Goal: Information Seeking & Learning: Find specific fact

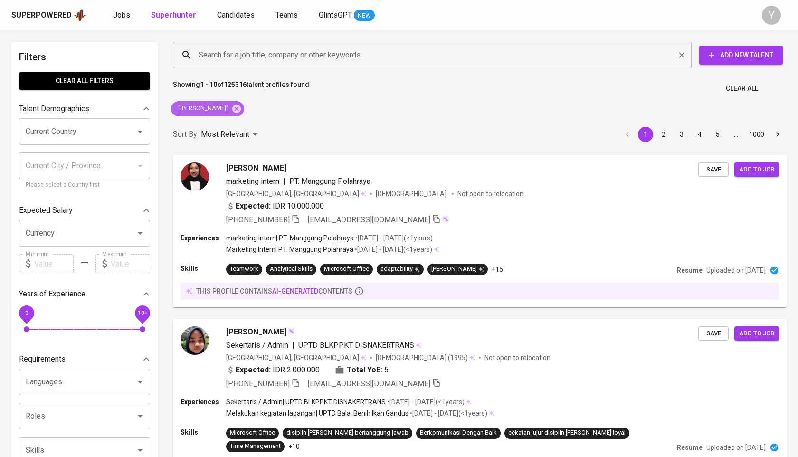
click at [241, 106] on icon at bounding box center [236, 108] width 9 height 9
click at [258, 52] on input "Search for a job title, company or other keywords" at bounding box center [434, 55] width 477 height 18
paste input "[EMAIL_ADDRESS][DOMAIN_NAME]"
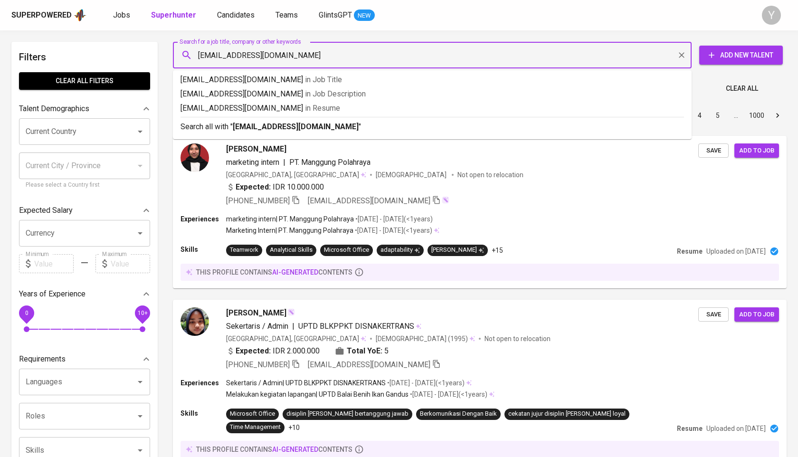
type input "[EMAIL_ADDRESS][DOMAIN_NAME]"
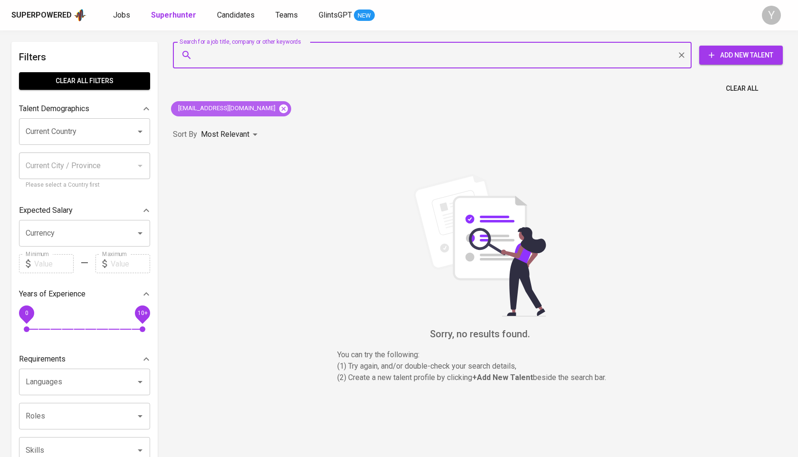
click at [279, 108] on icon at bounding box center [283, 108] width 9 height 9
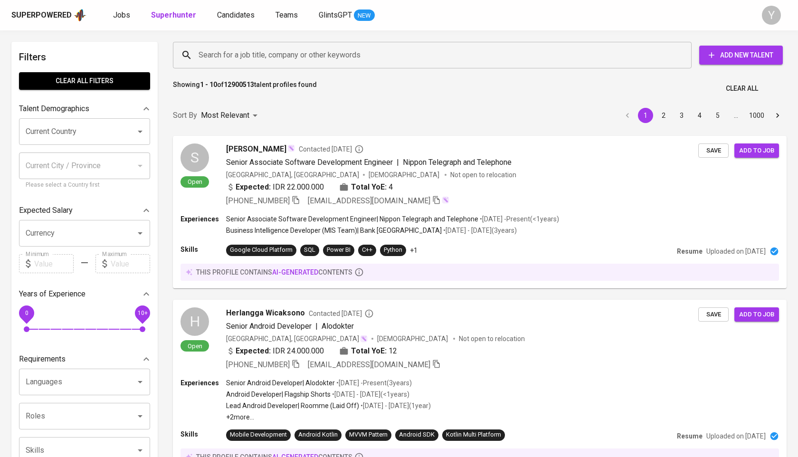
click at [264, 65] on div "Search for a job title, company or other keywords" at bounding box center [432, 55] width 519 height 27
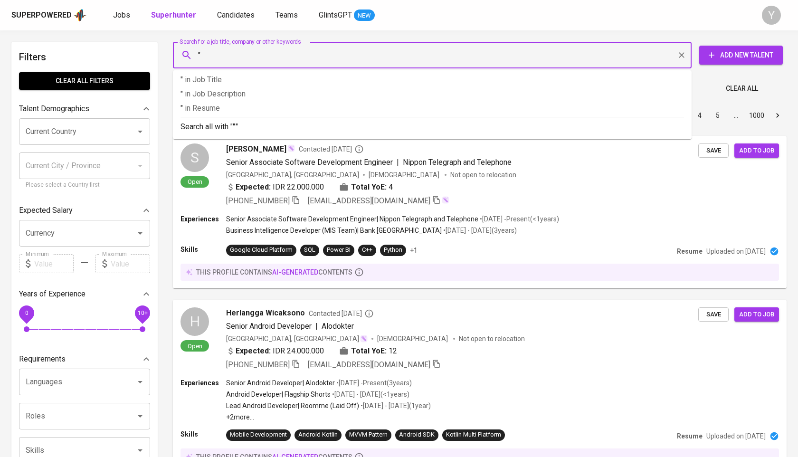
paste input "[PERSON_NAME]"
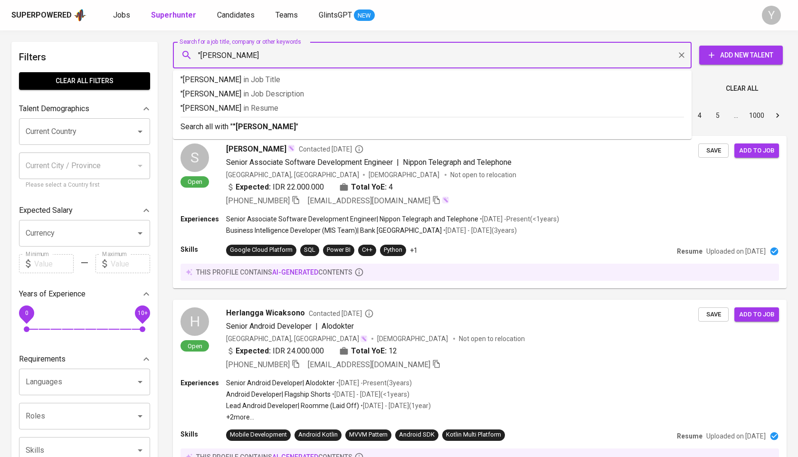
type input ""[PERSON_NAME] ""
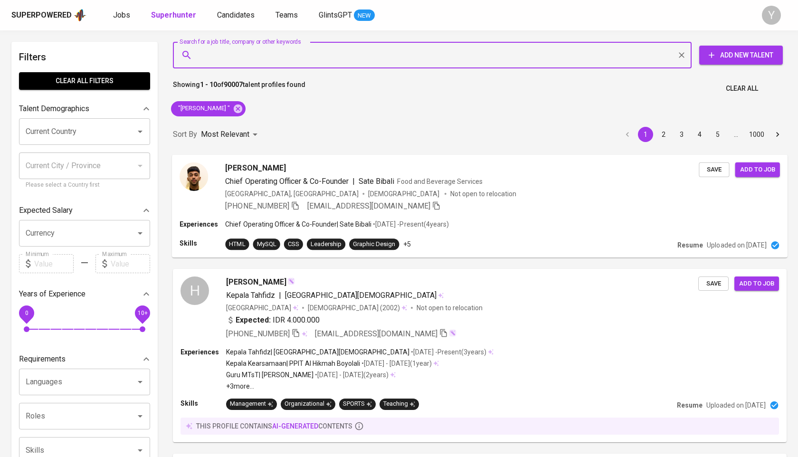
click at [197, 178] on img at bounding box center [194, 176] width 29 height 29
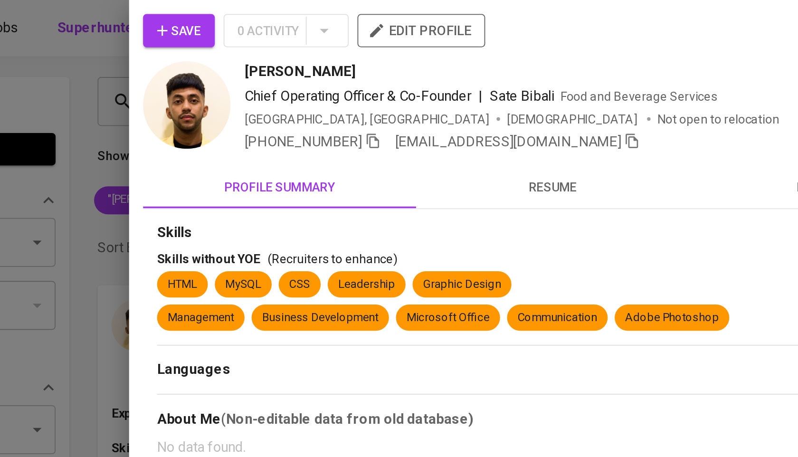
click at [326, 79] on icon "button" at bounding box center [322, 76] width 9 height 9
